Goal: Task Accomplishment & Management: Manage account settings

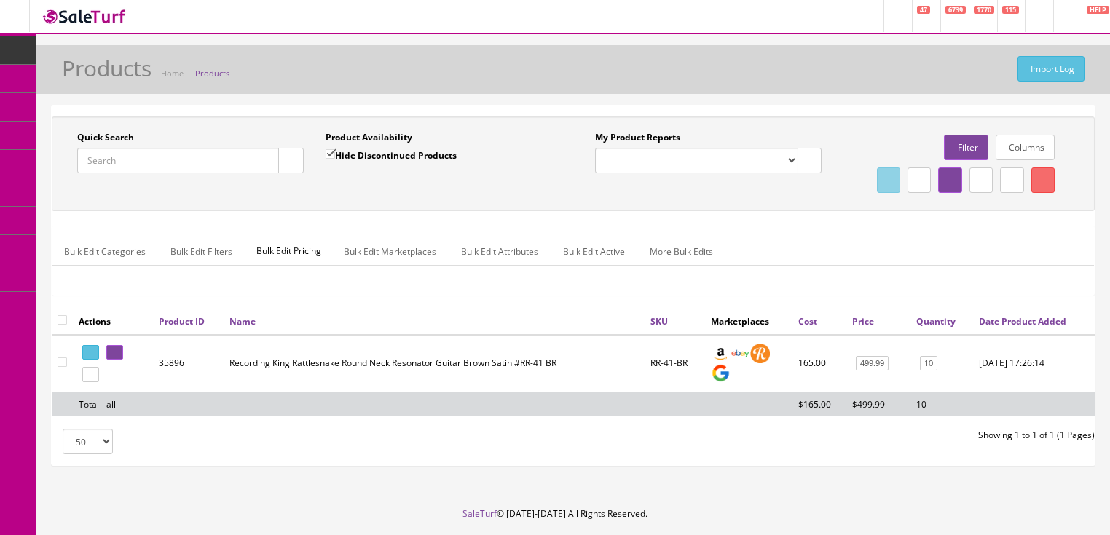
click at [217, 160] on input "Quick Search" at bounding box center [178, 160] width 202 height 25
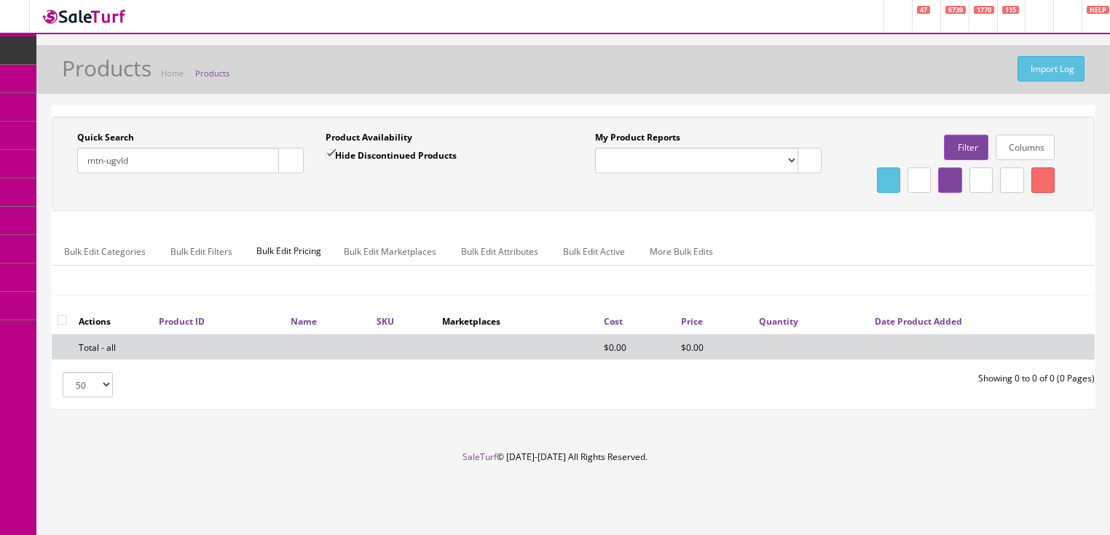
type input "mtn-ugvld"
click at [329, 152] on input "Hide Discontinued Products" at bounding box center [330, 153] width 9 height 9
checkbox input "false"
click at [111, 155] on input "mtn-ugvld" at bounding box center [178, 160] width 202 height 25
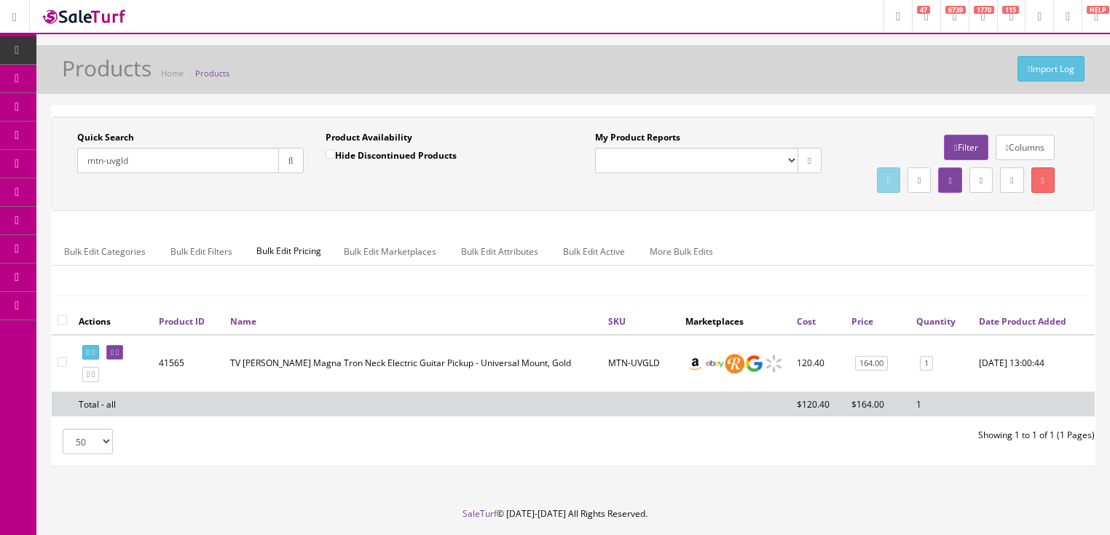
drag, startPoint x: 165, startPoint y: 162, endPoint x: 68, endPoint y: 184, distance: 99.3
click at [68, 184] on div "Quick Search mtn-uvgld Date From" at bounding box center [190, 157] width 248 height 53
type input "0148080372"
click at [290, 160] on icon "button" at bounding box center [290, 161] width 5 height 9
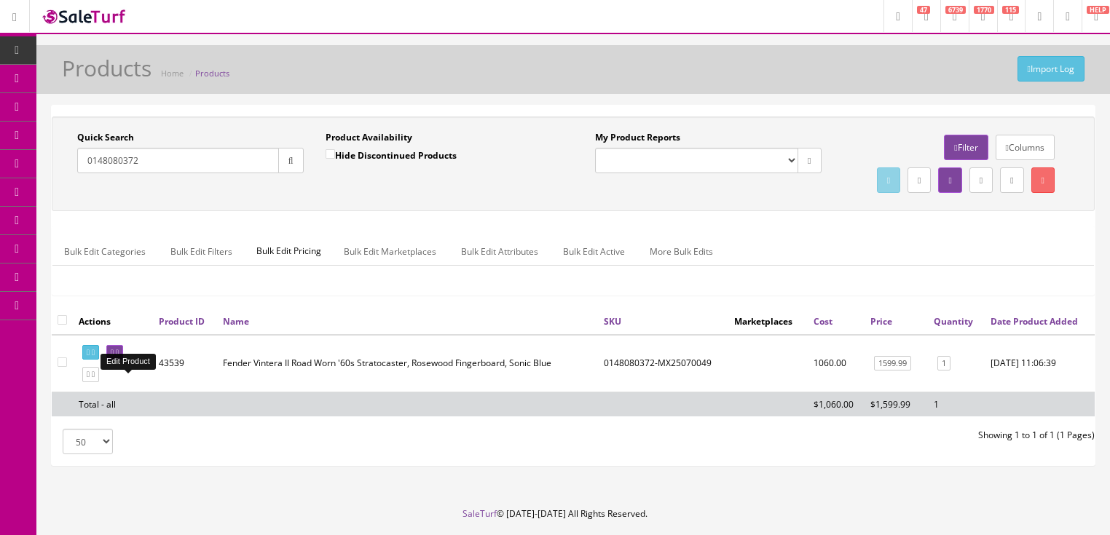
click at [119, 357] on icon at bounding box center [117, 353] width 3 height 8
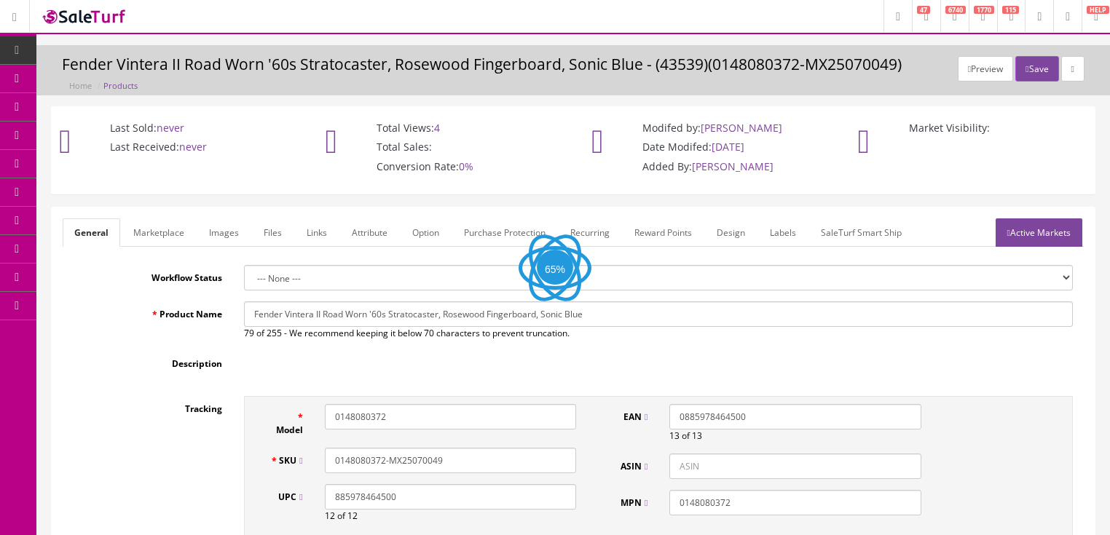
click at [1040, 230] on link "Active Markets" at bounding box center [1039, 233] width 87 height 28
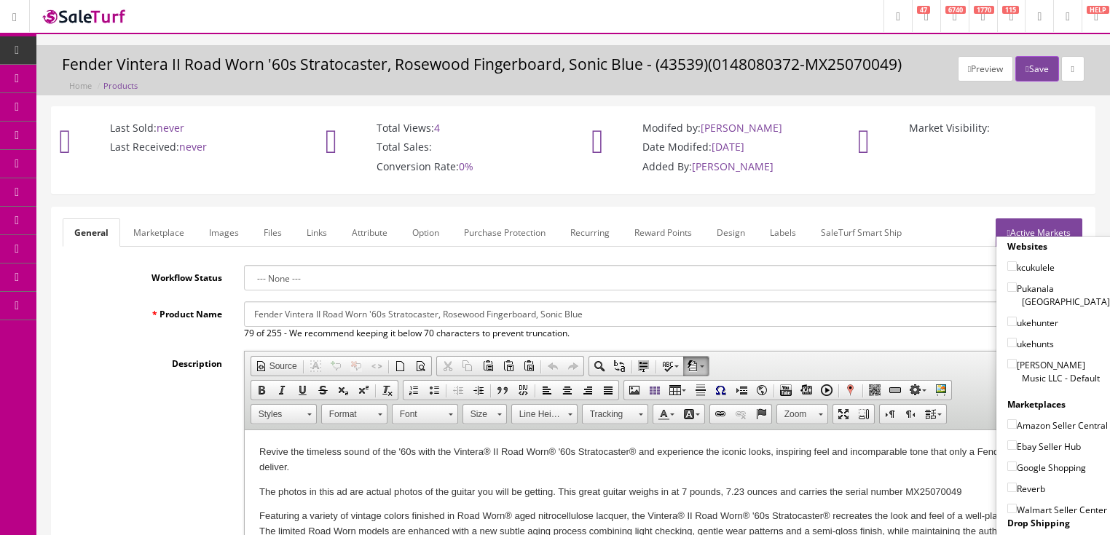
click at [1007, 359] on input"] "Butler Music LLC - Default" at bounding box center [1011, 363] width 9 height 9
checkbox input"] "true"
click at [1008, 420] on input"] "Amazon Seller Central" at bounding box center [1011, 424] width 9 height 9
checkbox input"] "true"
click at [1007, 443] on input"] "Ebay Seller Hub" at bounding box center [1011, 445] width 9 height 9
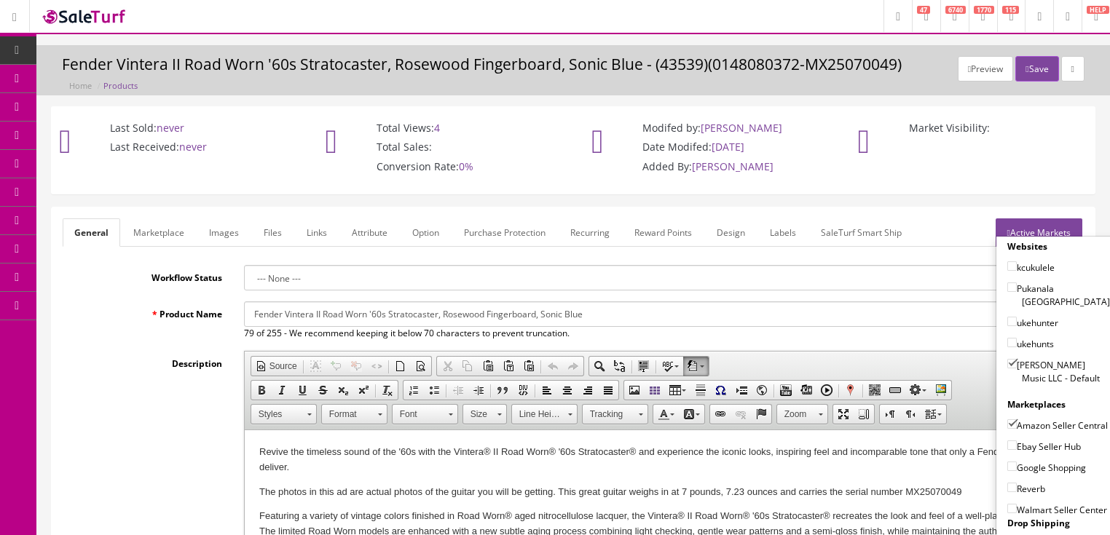
checkbox input"] "true"
click at [1009, 462] on input"] "Google Shopping" at bounding box center [1011, 466] width 9 height 9
checkbox input"] "true"
click at [1007, 484] on input"] "Reverb" at bounding box center [1011, 487] width 9 height 9
checkbox input"] "true"
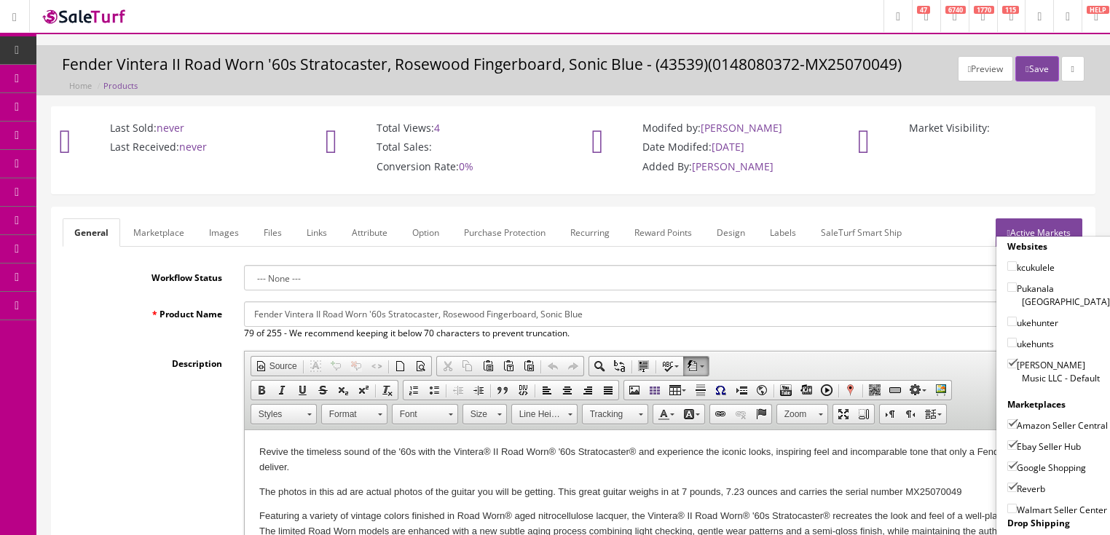
click at [1031, 226] on link "Active Markets" at bounding box center [1039, 233] width 87 height 28
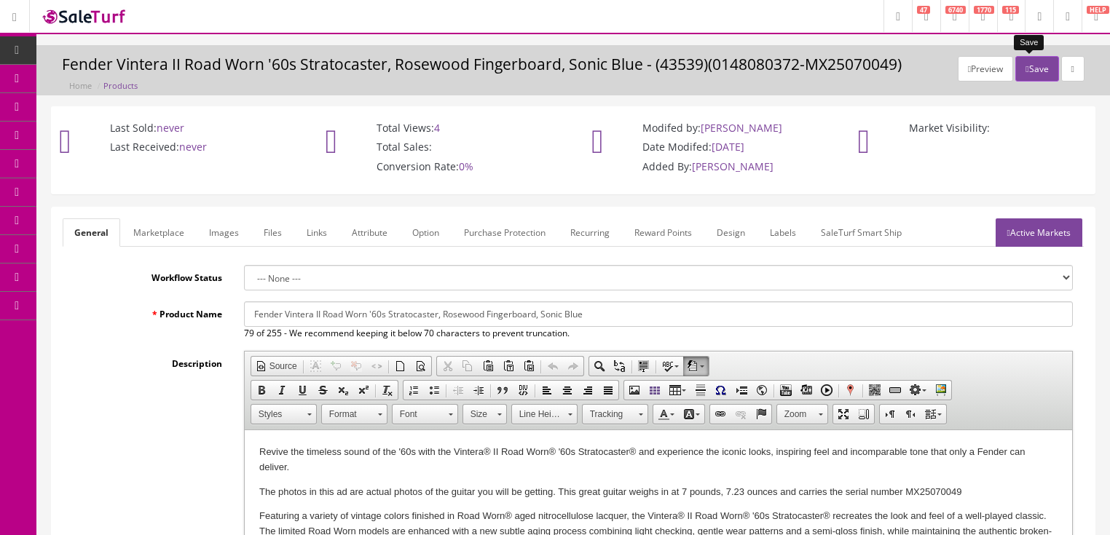
click at [1037, 74] on button "Save" at bounding box center [1036, 68] width 43 height 25
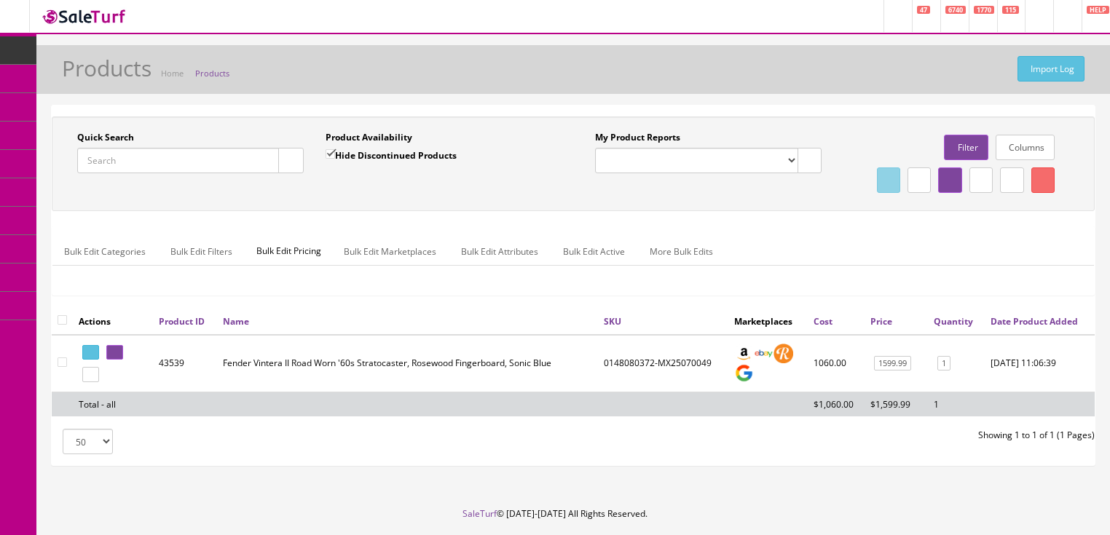
click at [200, 163] on input "Quick Search" at bounding box center [178, 160] width 202 height 25
type input "0148090366"
click at [331, 152] on input "Hide Discontinued Products" at bounding box center [330, 153] width 9 height 9
checkbox input "false"
click at [119, 357] on icon at bounding box center [117, 353] width 3 height 8
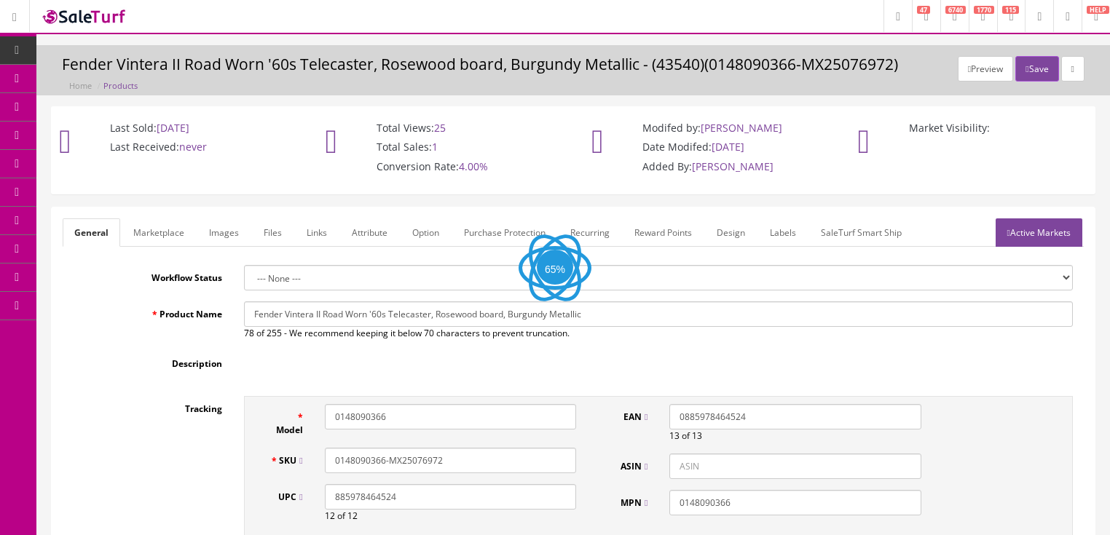
click at [1037, 237] on link "Active Markets" at bounding box center [1039, 233] width 87 height 28
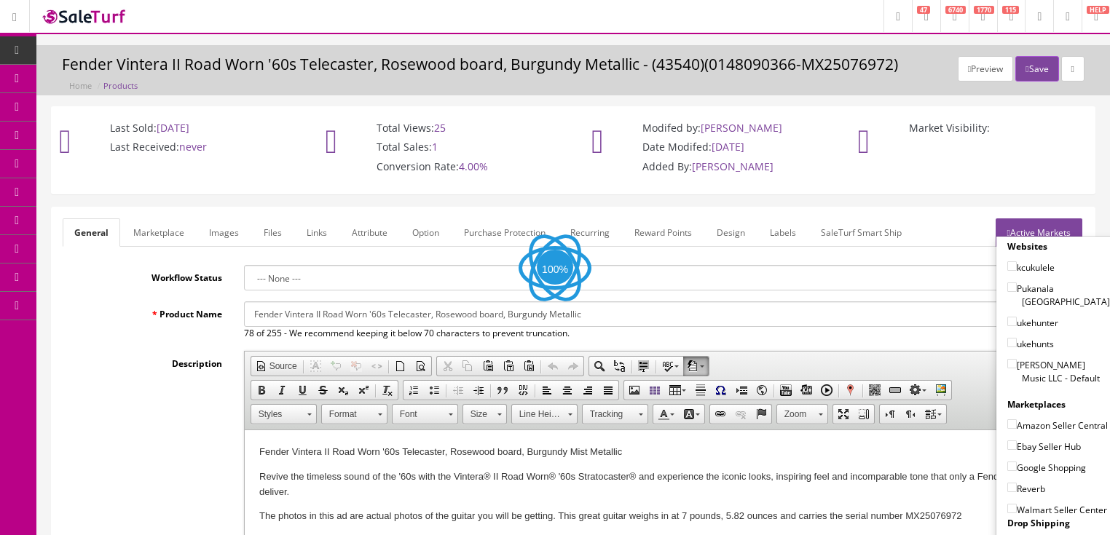
click at [1007, 359] on input"] "[PERSON_NAME] Music LLC - Default" at bounding box center [1011, 363] width 9 height 9
checkbox input"] "true"
click at [1009, 420] on input"] "Amazon Seller Central" at bounding box center [1011, 424] width 9 height 9
checkbox input"] "true"
drag, startPoint x: 1009, startPoint y: 443, endPoint x: 1007, endPoint y: 452, distance: 8.9
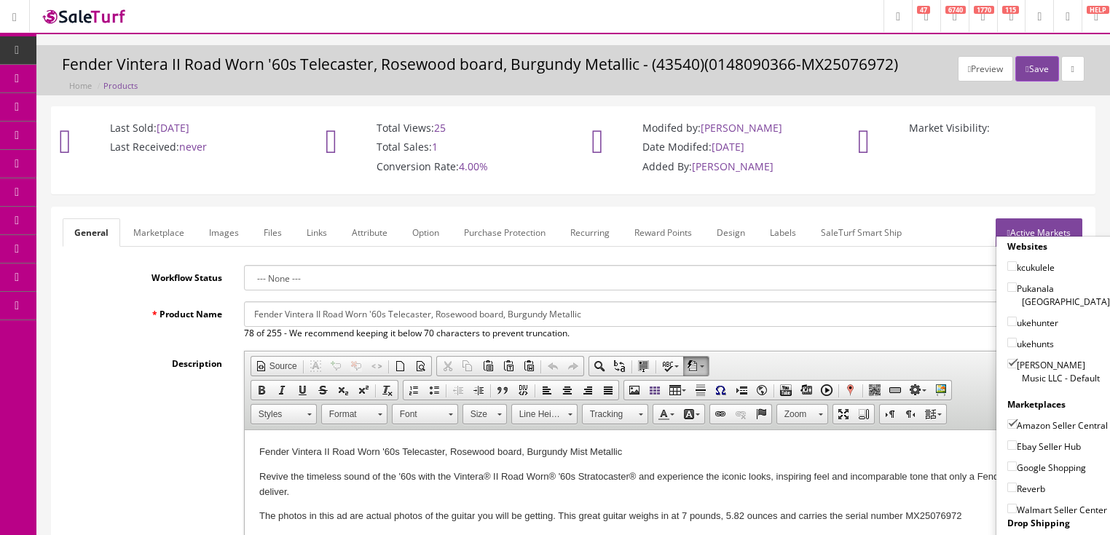
click at [1009, 443] on input"] "Ebay Seller Hub" at bounding box center [1011, 445] width 9 height 9
checkbox input"] "true"
click at [1007, 463] on input"] "Google Shopping" at bounding box center [1011, 466] width 9 height 9
checkbox input"] "true"
click at [1007, 490] on label "Reverb" at bounding box center [1026, 488] width 38 height 15
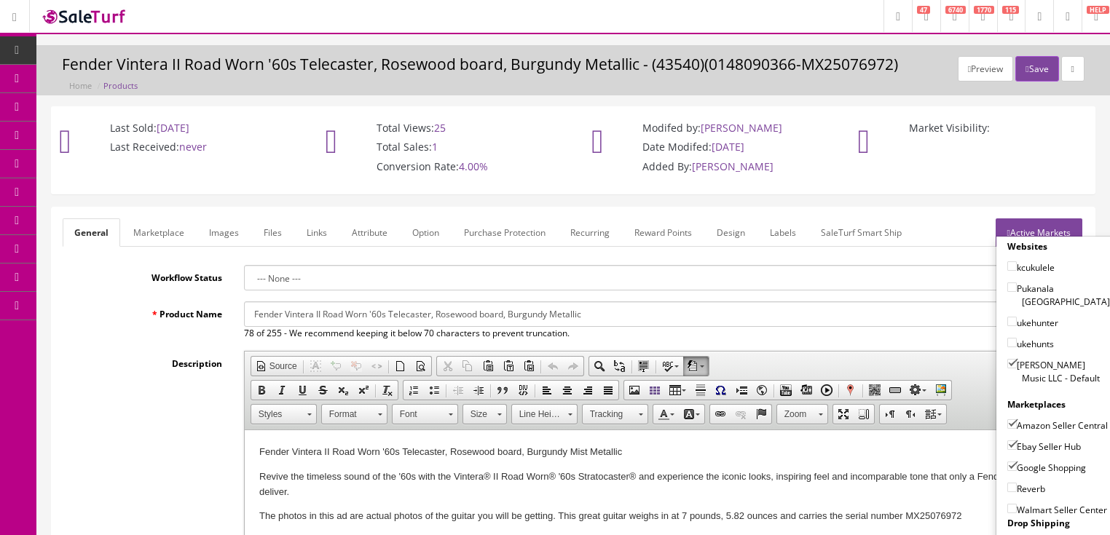
click at [1007, 490] on input"] "Reverb" at bounding box center [1011, 487] width 9 height 9
checkbox input"] "true"
click at [1025, 233] on link "Active Markets" at bounding box center [1039, 233] width 87 height 28
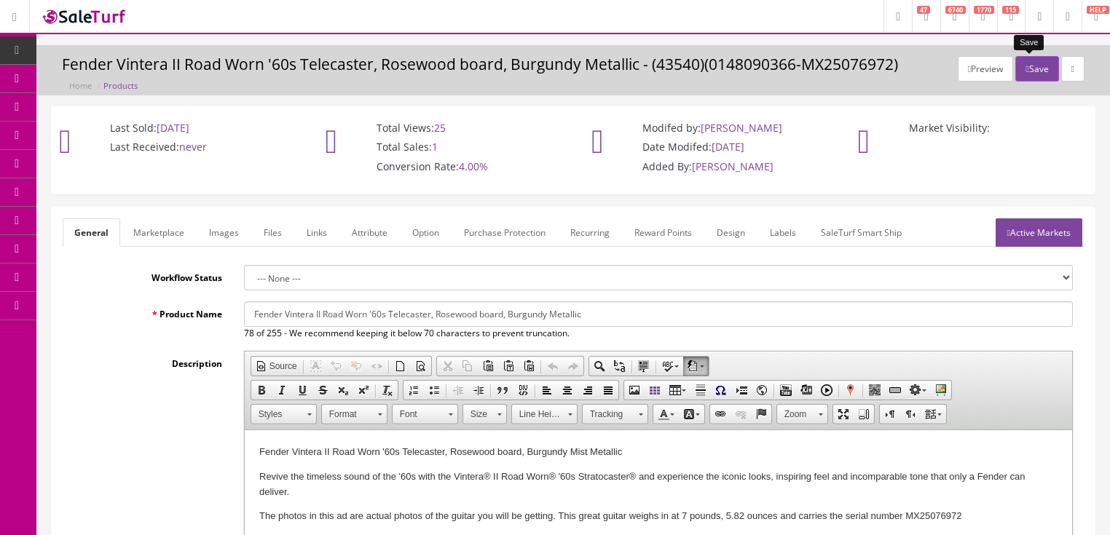
click at [1030, 66] on button "Save" at bounding box center [1036, 68] width 43 height 25
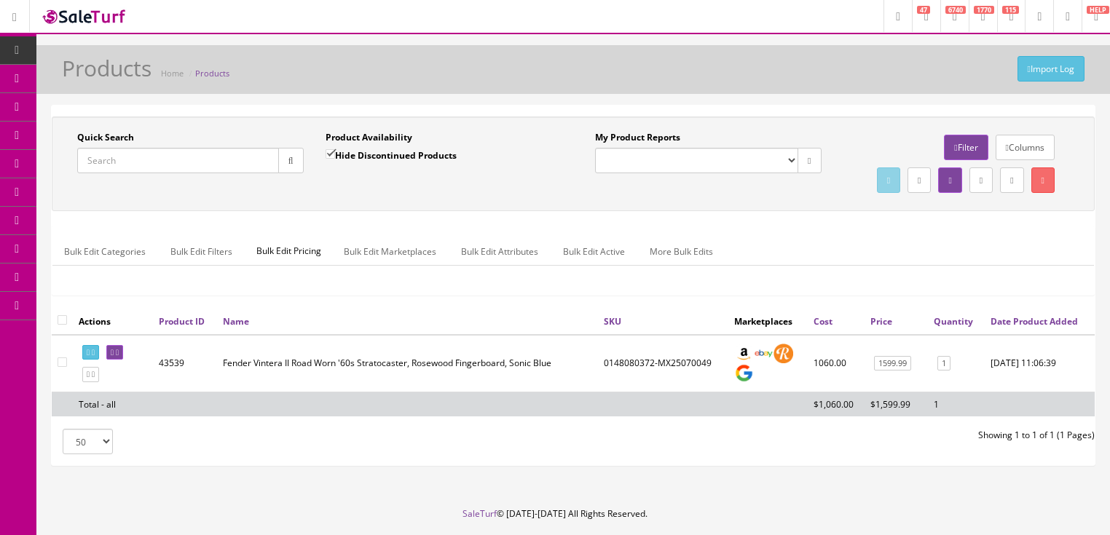
click at [226, 154] on input "Quick Search" at bounding box center [178, 160] width 202 height 25
type input "0148092368"
click at [288, 157] on icon "button" at bounding box center [290, 161] width 5 height 9
click at [119, 357] on icon at bounding box center [117, 353] width 3 height 8
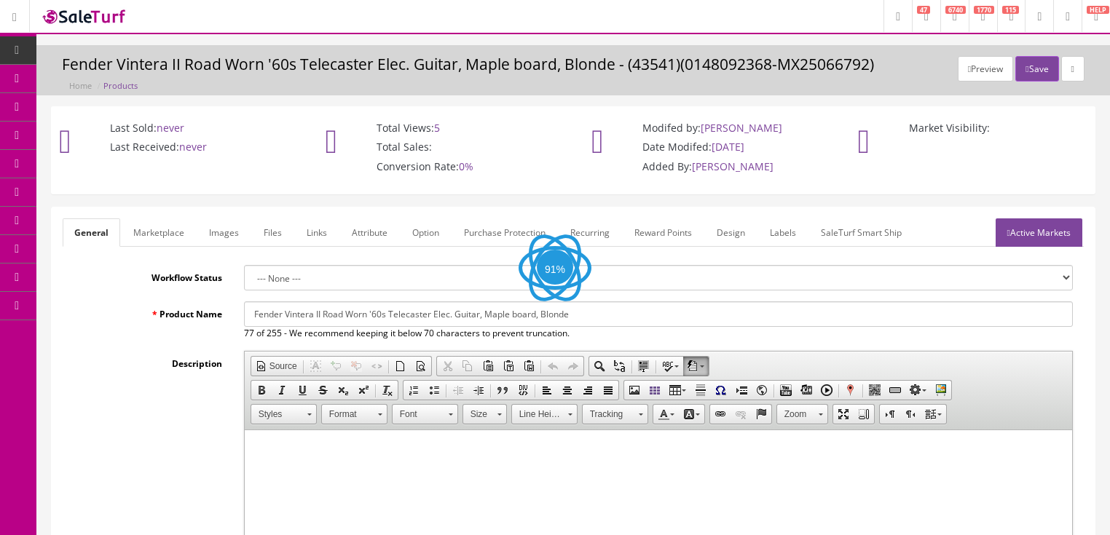
click at [1042, 221] on link "Active Markets" at bounding box center [1039, 233] width 87 height 28
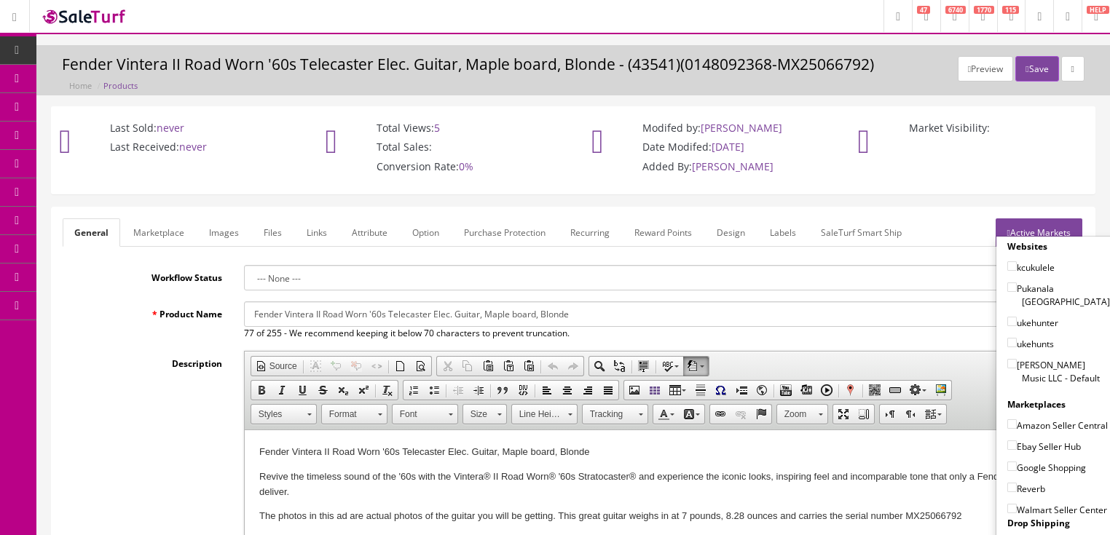
click at [1007, 359] on input"] "[PERSON_NAME] Music LLC - Default" at bounding box center [1011, 363] width 9 height 9
checkbox input"] "true"
click at [1007, 420] on input"] "Amazon Seller Central" at bounding box center [1011, 424] width 9 height 9
checkbox input"] "true"
click at [1008, 441] on input"] "Ebay Seller Hub" at bounding box center [1011, 445] width 9 height 9
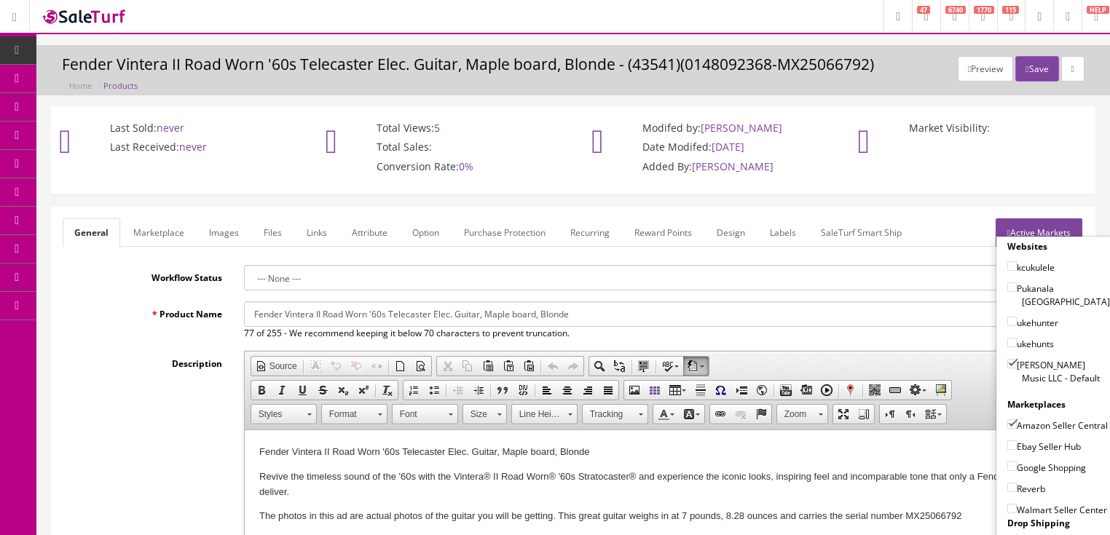
checkbox input"] "true"
click at [1007, 469] on label "Google Shopping" at bounding box center [1046, 467] width 79 height 15
click at [1007, 469] on input"] "Google Shopping" at bounding box center [1011, 466] width 9 height 9
checkbox input"] "true"
click at [1007, 489] on label "Reverb" at bounding box center [1026, 488] width 38 height 15
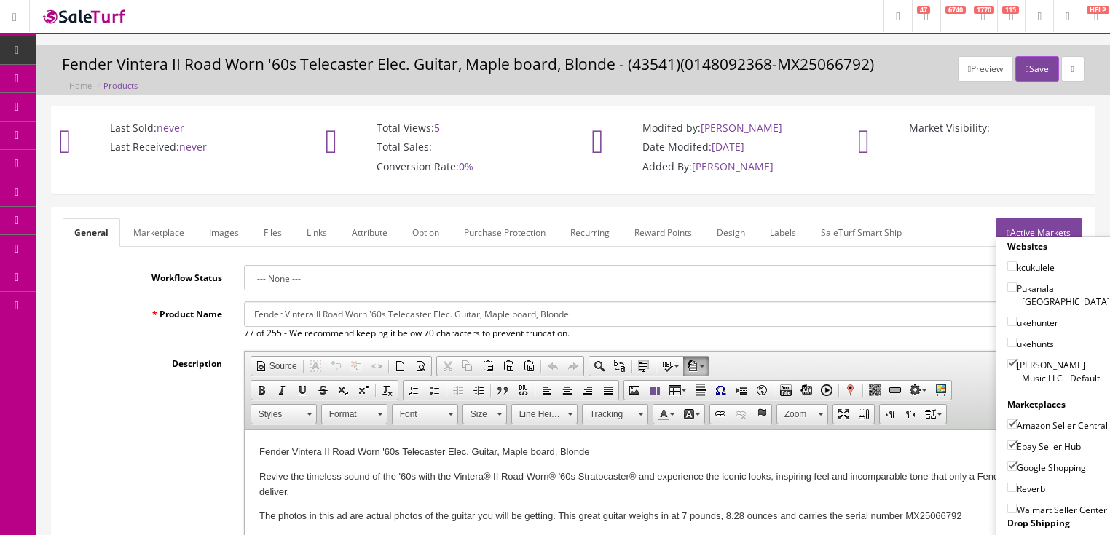
click at [1007, 489] on input"] "Reverb" at bounding box center [1011, 487] width 9 height 9
checkbox input"] "true"
click at [1046, 225] on link "Active Markets" at bounding box center [1039, 233] width 87 height 28
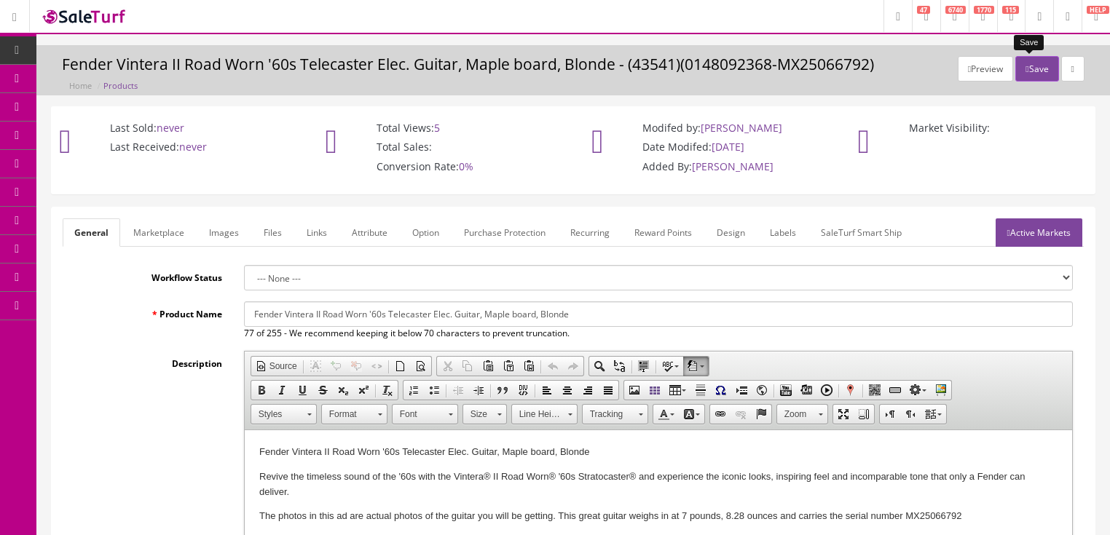
click at [1026, 63] on button "Save" at bounding box center [1036, 68] width 43 height 25
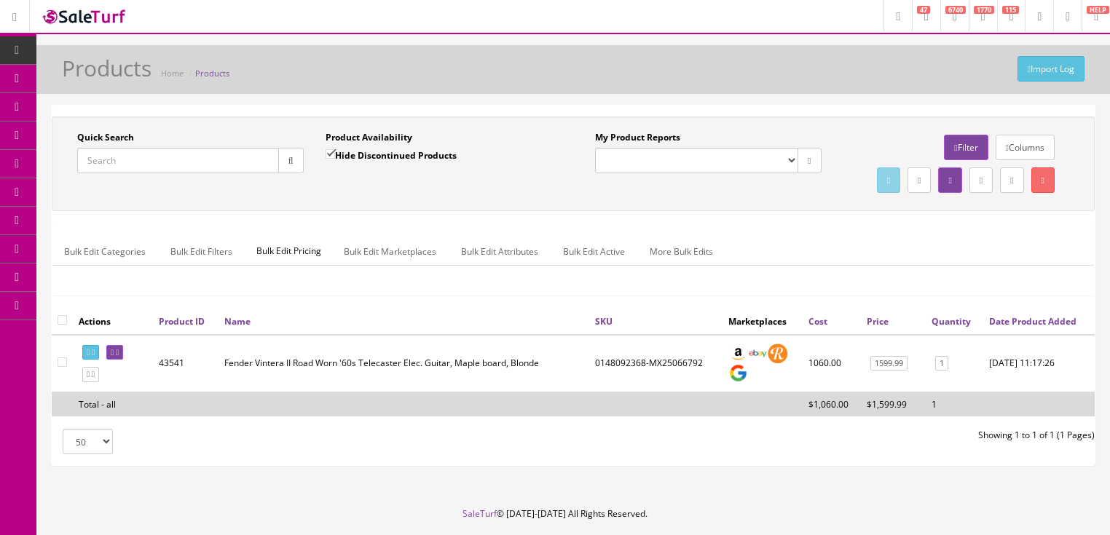
click at [193, 169] on input "Quick Search" at bounding box center [178, 160] width 202 height 25
type input "0149080340"
click at [287, 168] on button "button" at bounding box center [290, 160] width 25 height 25
click at [119, 357] on icon at bounding box center [117, 353] width 3 height 8
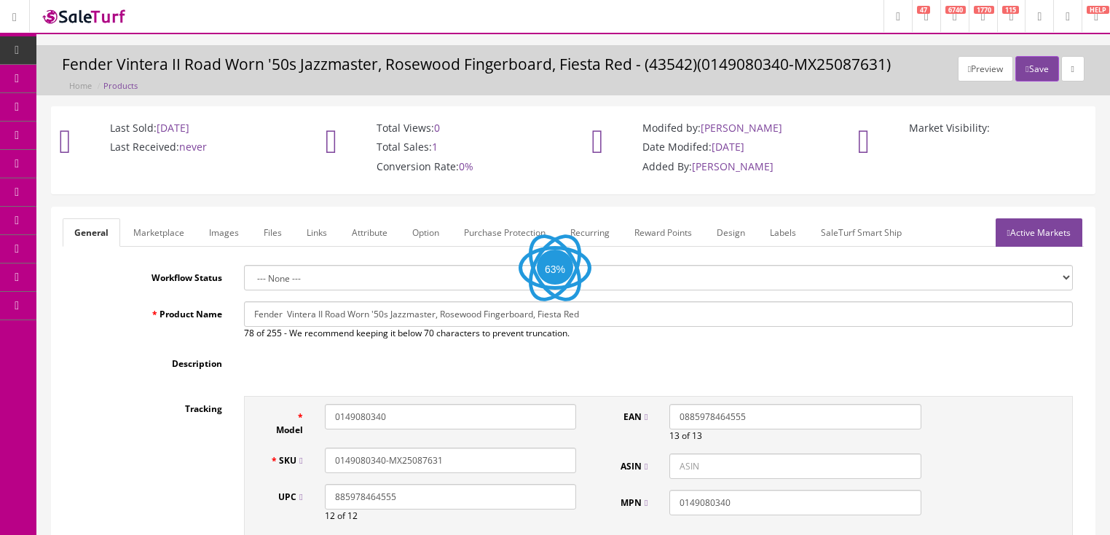
click at [1017, 235] on link "Active Markets" at bounding box center [1039, 233] width 87 height 28
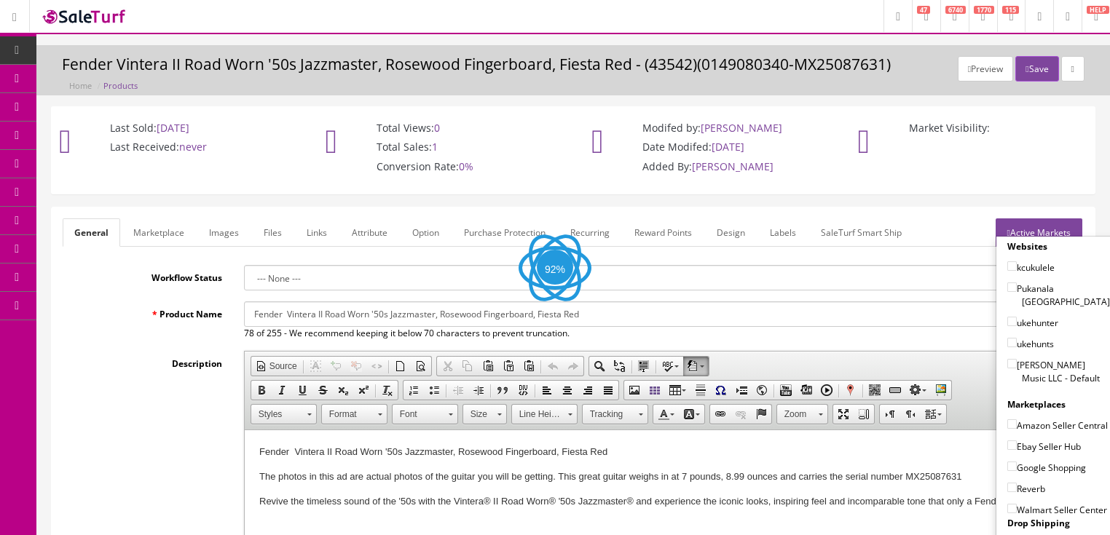
click at [1008, 359] on input"] "[PERSON_NAME] Music LLC - Default" at bounding box center [1011, 363] width 9 height 9
checkbox input"] "true"
click at [1007, 420] on input"] "Amazon Seller Central" at bounding box center [1011, 424] width 9 height 9
checkbox input"] "true"
click at [1010, 443] on input"] "Ebay Seller Hub" at bounding box center [1011, 445] width 9 height 9
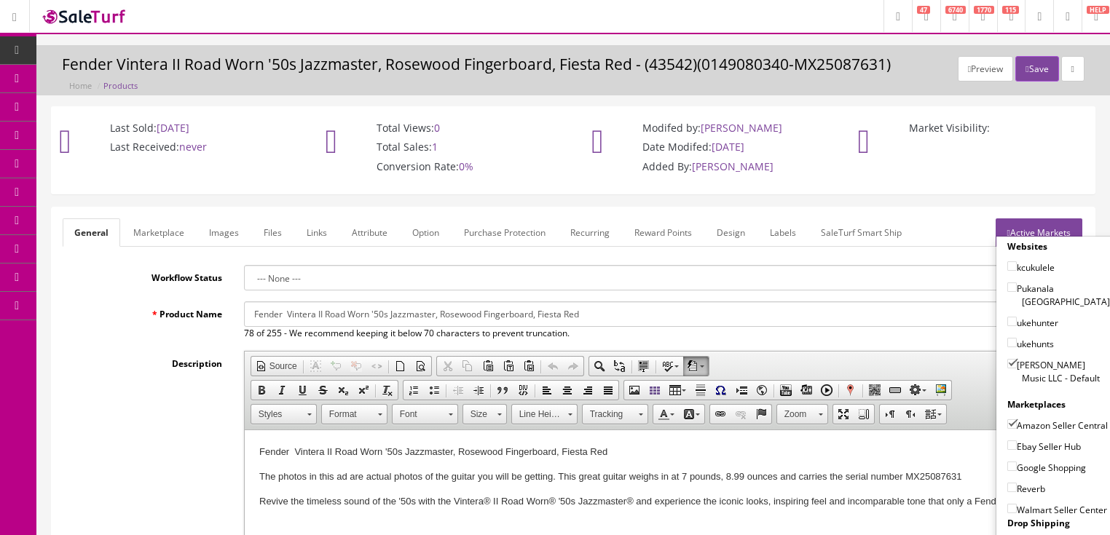
checkbox input"] "true"
click at [1007, 462] on input"] "Google Shopping" at bounding box center [1011, 466] width 9 height 9
checkbox input"] "true"
click at [1007, 483] on input"] "Reverb" at bounding box center [1011, 487] width 9 height 9
checkbox input"] "true"
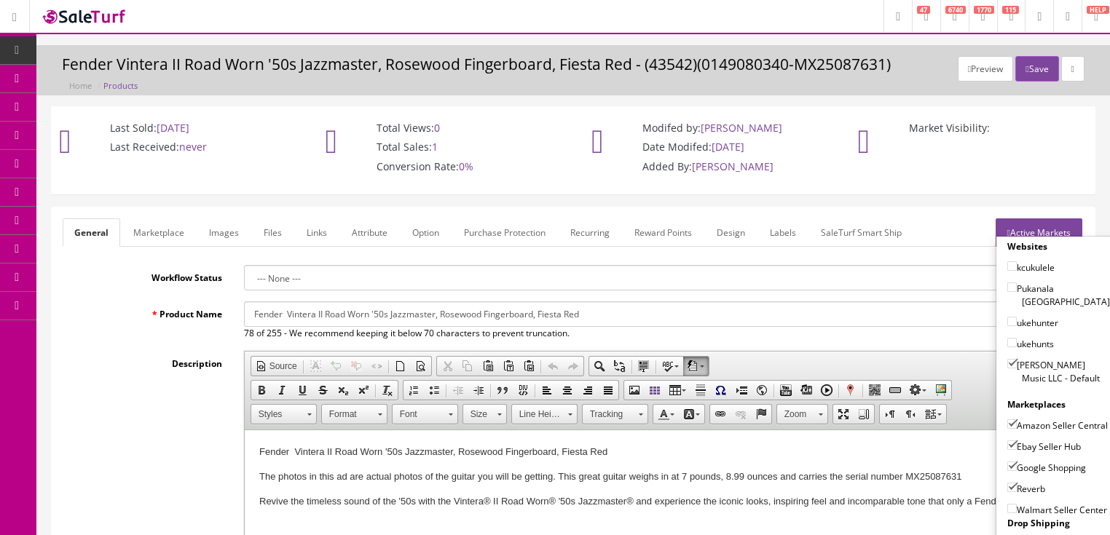
click at [1040, 224] on link "Active Markets" at bounding box center [1039, 233] width 87 height 28
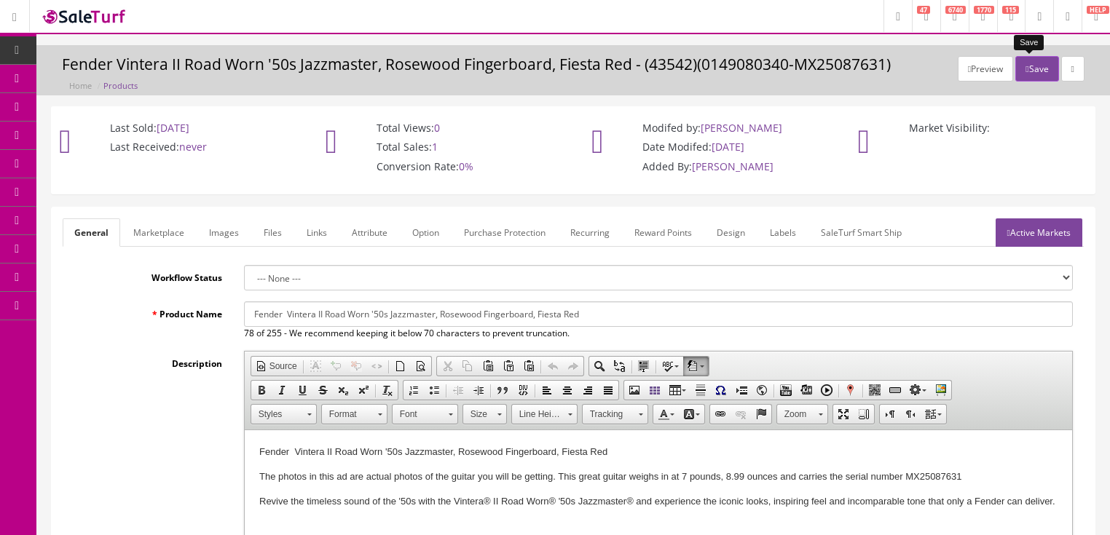
click at [1027, 73] on button "Save" at bounding box center [1036, 68] width 43 height 25
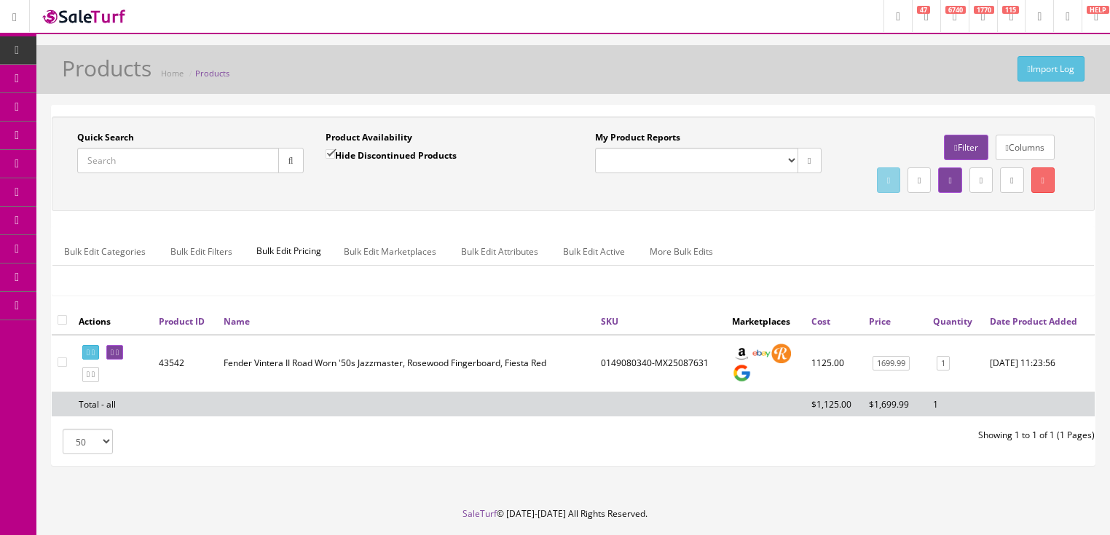
click at [227, 158] on input "Quick Search" at bounding box center [178, 160] width 202 height 25
type input "0149090369"
click at [291, 157] on icon "button" at bounding box center [290, 161] width 5 height 9
click at [114, 357] on icon at bounding box center [112, 353] width 3 height 8
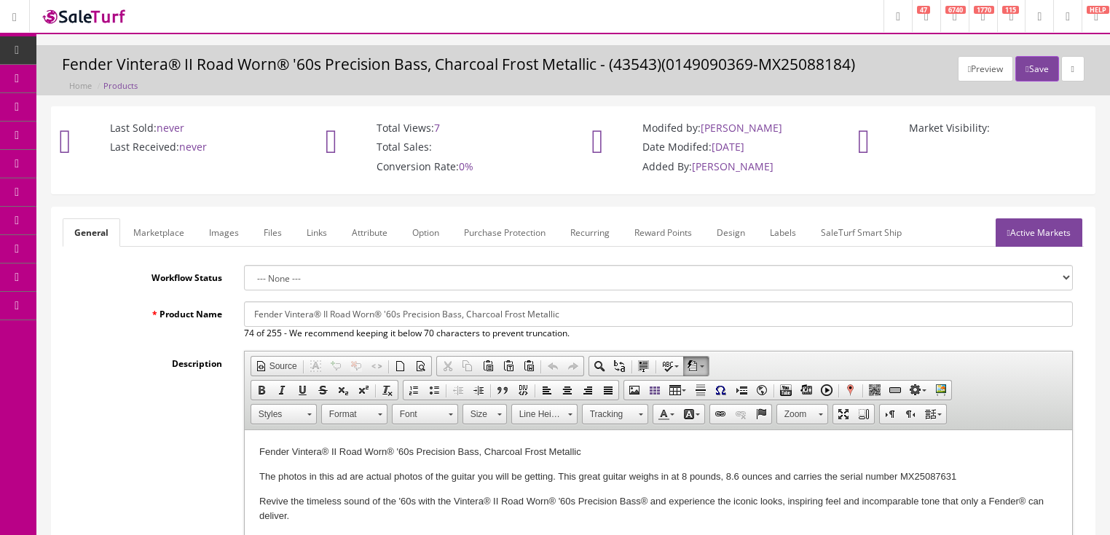
click at [1045, 232] on link "Active Markets" at bounding box center [1039, 233] width 87 height 28
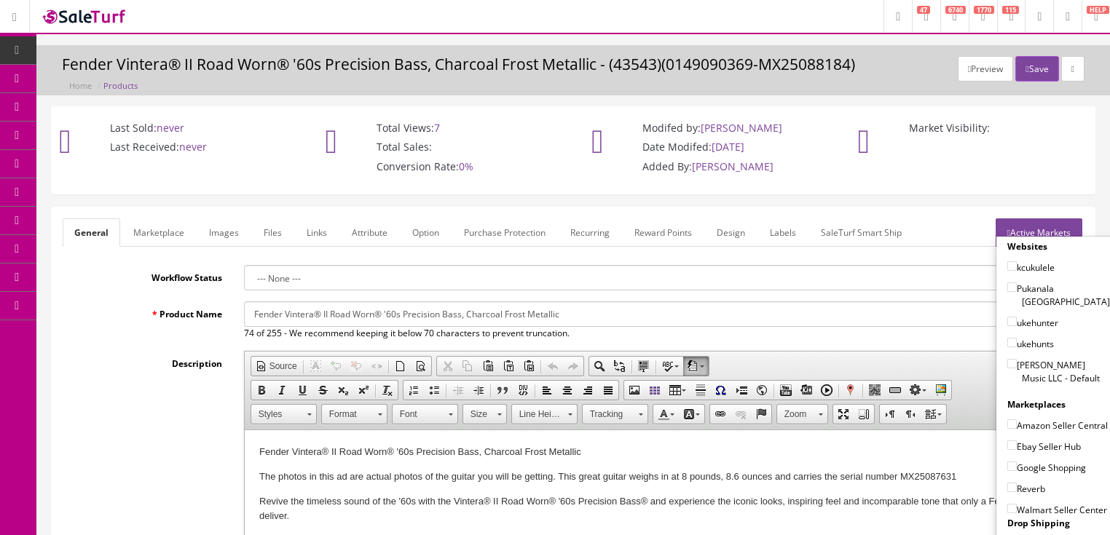
click at [1008, 359] on input"] "Butler Music LLC - Default" at bounding box center [1011, 363] width 9 height 9
checkbox input"] "true"
click at [1007, 420] on input"] "Amazon Seller Central" at bounding box center [1011, 424] width 9 height 9
checkbox input"] "true"
click at [1007, 442] on input"] "Ebay Seller Hub" at bounding box center [1011, 445] width 9 height 9
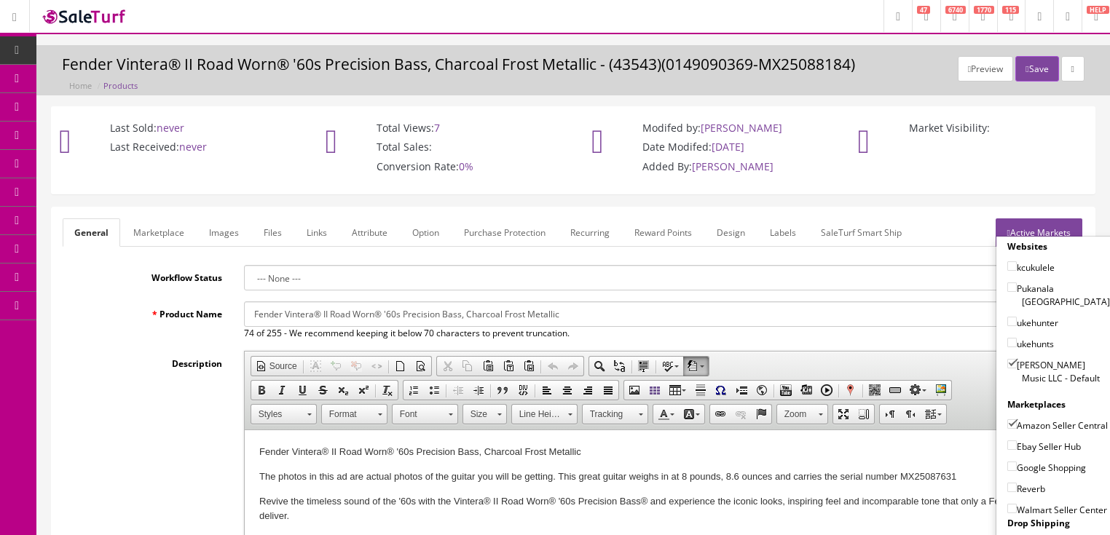
checkbox input"] "true"
click at [1008, 463] on input"] "Google Shopping" at bounding box center [1011, 466] width 9 height 9
checkbox input"] "true"
click at [1007, 483] on input"] "Reverb" at bounding box center [1011, 487] width 9 height 9
checkbox input"] "true"
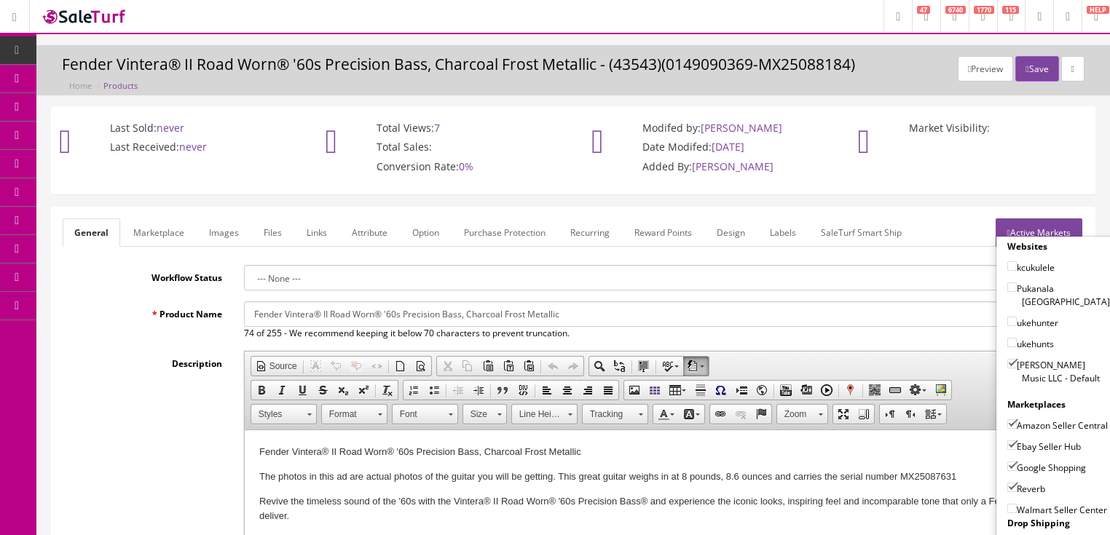
click at [1043, 221] on link "Active Markets" at bounding box center [1039, 233] width 87 height 28
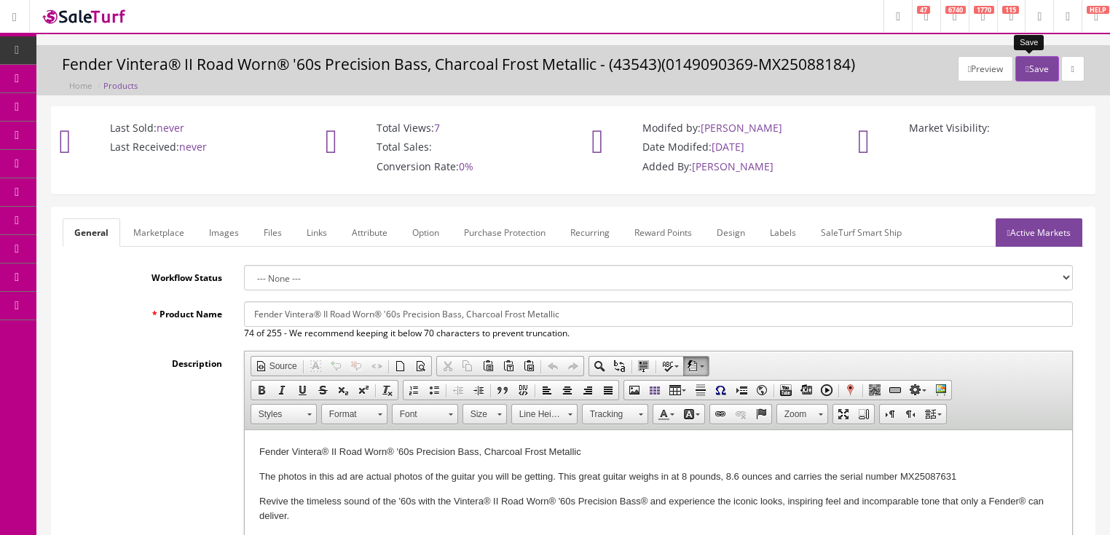
click at [1031, 73] on button "Save" at bounding box center [1036, 68] width 43 height 25
